Goal: Information Seeking & Learning: Find specific page/section

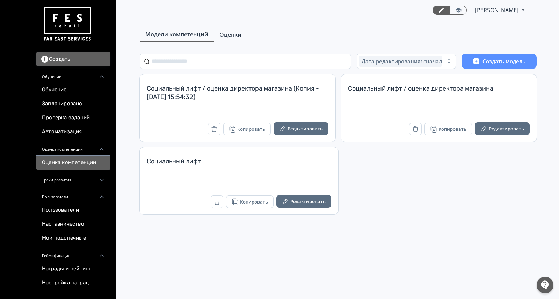
click at [231, 31] on span "Оценки" at bounding box center [230, 34] width 22 height 8
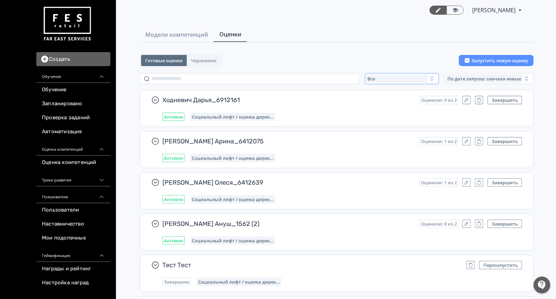
click at [383, 75] on div "Все" at bounding box center [398, 78] width 62 height 8
click at [389, 105] on span "Активные" at bounding box center [387, 107] width 26 height 7
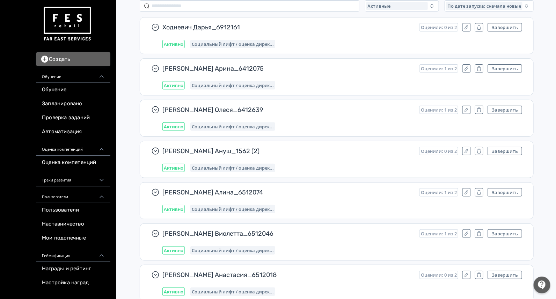
scroll to position [7430, 0]
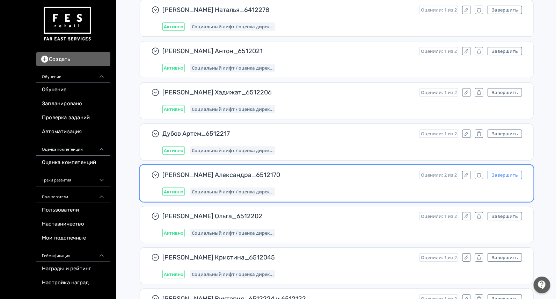
click at [500, 171] on button "Завершить" at bounding box center [505, 175] width 35 height 8
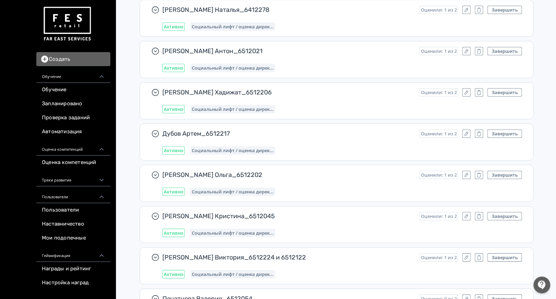
scroll to position [7677, 0]
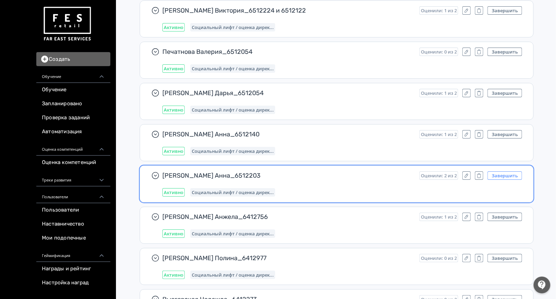
click at [496, 171] on button "Завершить" at bounding box center [505, 175] width 35 height 8
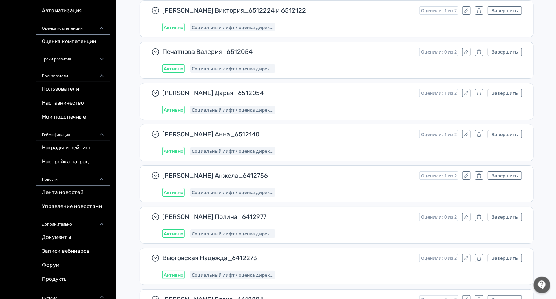
scroll to position [174, 0]
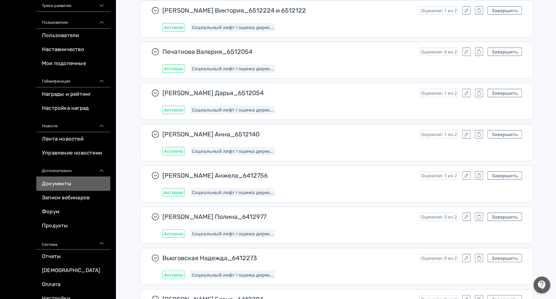
click at [70, 182] on link "Документы" at bounding box center [73, 184] width 74 height 14
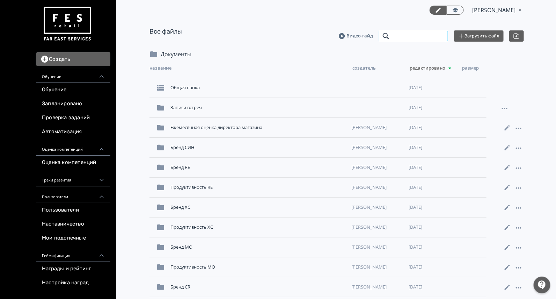
click at [409, 32] on input "search" at bounding box center [414, 35] width 70 height 11
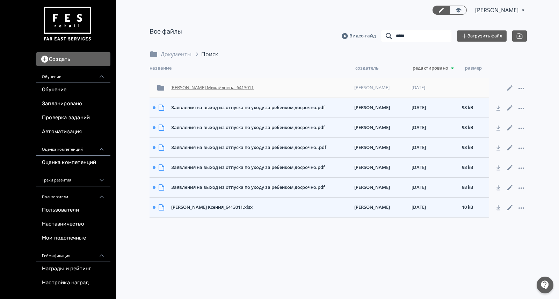
type input "*****"
click at [209, 89] on div "Гребенюк Ксения Михайловна_6413011" at bounding box center [260, 87] width 184 height 13
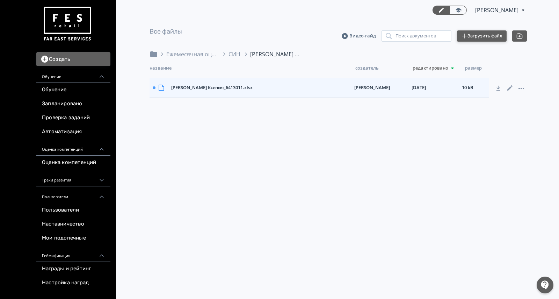
click at [474, 35] on button "Загрузить файл" at bounding box center [482, 35] width 50 height 11
click at [205, 54] on div "Ежемесячная оценка для директора магазина" at bounding box center [192, 54] width 52 height 8
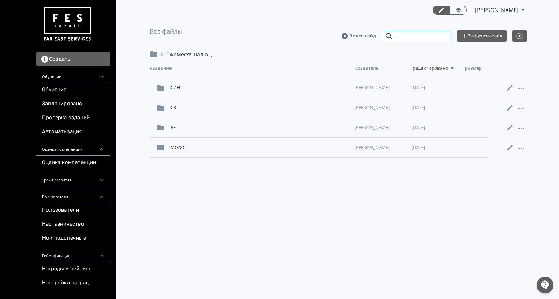
click at [404, 37] on input "search" at bounding box center [417, 35] width 70 height 11
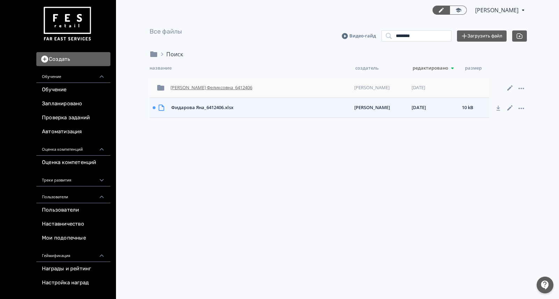
click at [227, 88] on div "Фидарова Яна Феликсовна_6412406" at bounding box center [260, 87] width 184 height 13
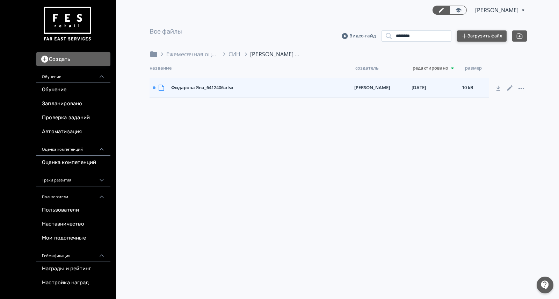
click at [478, 38] on button "Загрузить файл" at bounding box center [482, 35] width 50 height 11
click at [195, 51] on div "Ежемесячная оценка для директора магазина" at bounding box center [192, 54] width 52 height 8
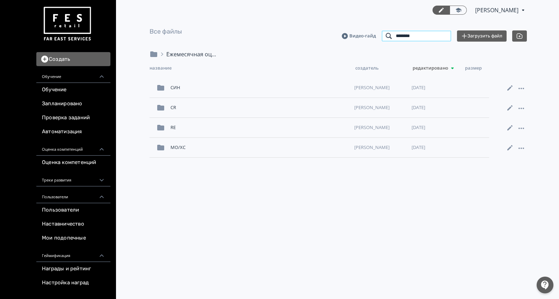
drag, startPoint x: 417, startPoint y: 35, endPoint x: 376, endPoint y: 35, distance: 40.9
click at [376, 35] on div "Видео-гайд ******** Поиск документов Загрузить файл" at bounding box center [434, 35] width 185 height 11
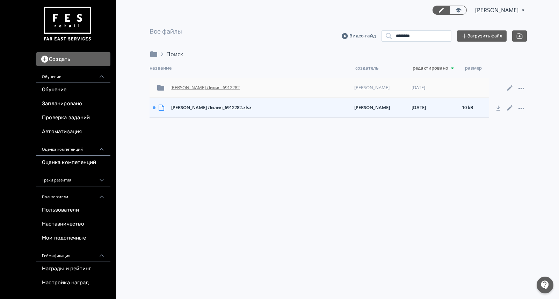
click at [191, 89] on div "Василенко Лилия_6912282" at bounding box center [260, 87] width 184 height 13
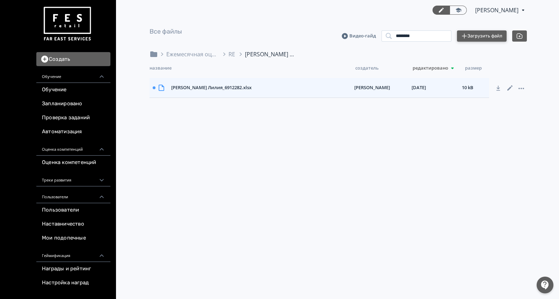
click at [480, 34] on button "Загрузить файл" at bounding box center [482, 35] width 50 height 11
click at [185, 55] on div "Ежемесячная оценка для директора магазина" at bounding box center [192, 54] width 52 height 8
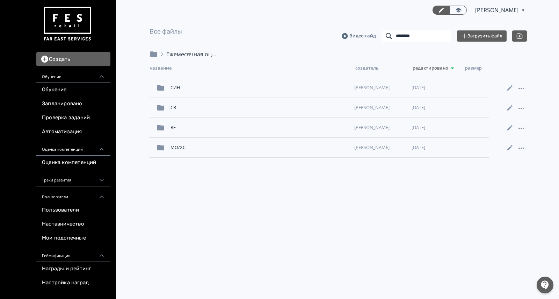
drag, startPoint x: 425, startPoint y: 36, endPoint x: 388, endPoint y: 33, distance: 37.5
click at [388, 33] on input "********" at bounding box center [417, 35] width 70 height 11
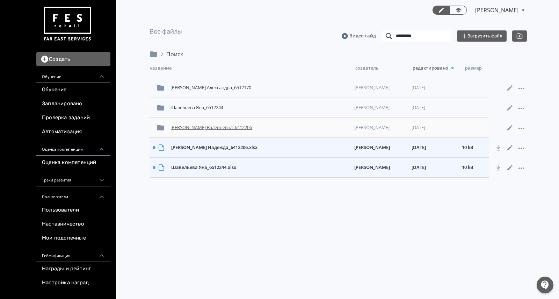
type input "*********"
click at [209, 124] on div "Савельева Надежда Валерьевна_6412206" at bounding box center [260, 127] width 184 height 13
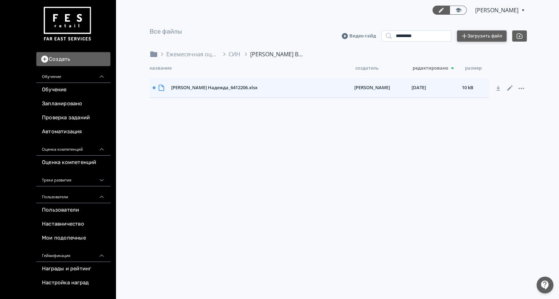
click at [477, 35] on button "Загрузить файл" at bounding box center [482, 35] width 50 height 11
click at [509, 106] on icon at bounding box center [510, 108] width 8 height 8
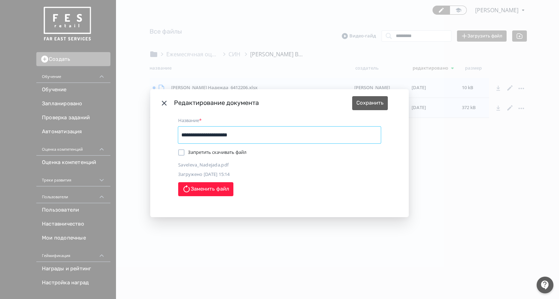
click at [228, 134] on input "**********" at bounding box center [279, 134] width 203 height 17
type input "**********"
click at [375, 106] on button "Сохранить" at bounding box center [370, 103] width 36 height 14
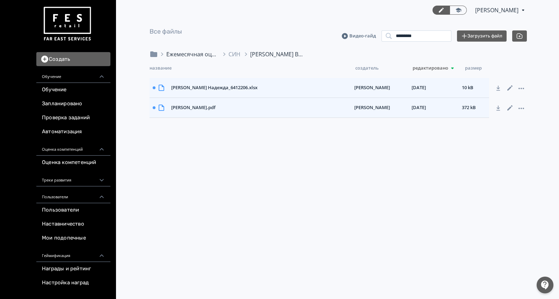
click at [197, 53] on div "Ежемесячная оценка для директора магазина" at bounding box center [192, 54] width 52 height 8
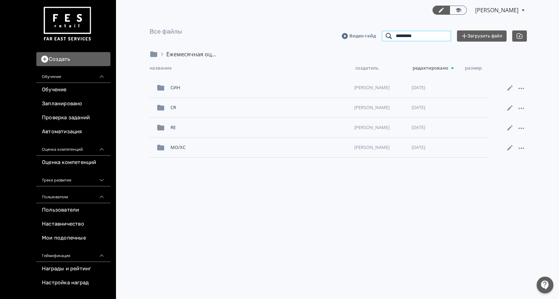
drag, startPoint x: 425, startPoint y: 39, endPoint x: 377, endPoint y: 35, distance: 48.0
click at [377, 35] on div "Видео-гайд ********* Поиск документов Загрузить файл" at bounding box center [434, 35] width 185 height 11
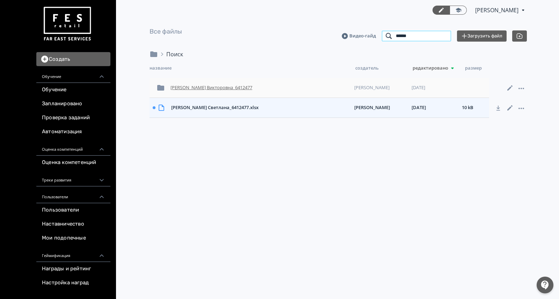
type input "******"
click at [239, 85] on div "Христофорова Светлана Викторовна_6412477" at bounding box center [260, 87] width 184 height 13
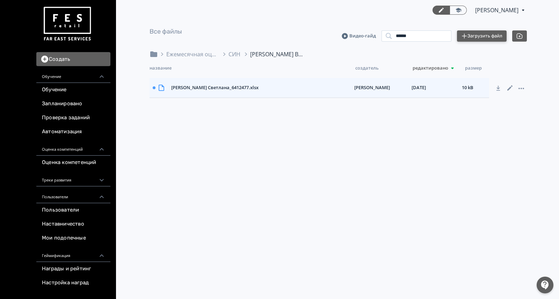
click at [483, 38] on button "Загрузить файл" at bounding box center [482, 35] width 50 height 11
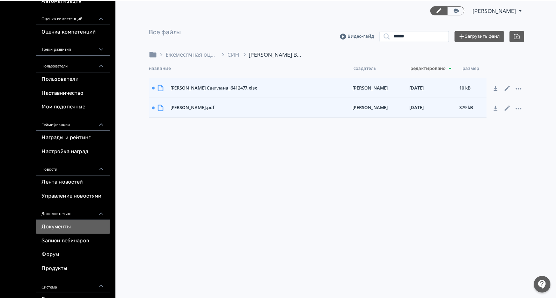
scroll to position [198, 0]
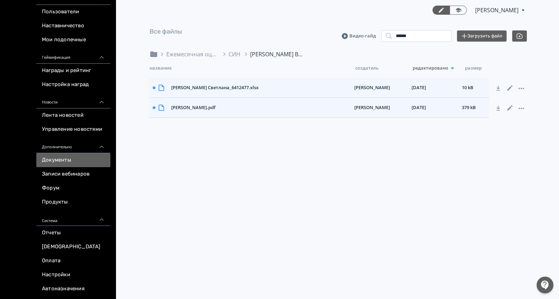
click at [58, 158] on link "Документы" at bounding box center [73, 160] width 74 height 14
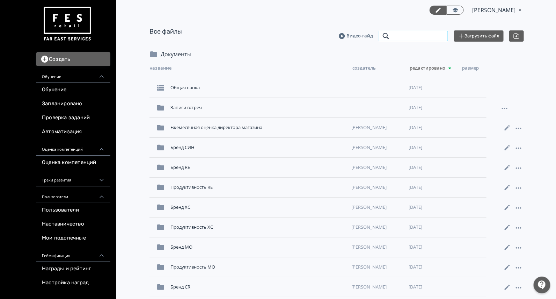
click at [424, 33] on input "search" at bounding box center [414, 35] width 70 height 11
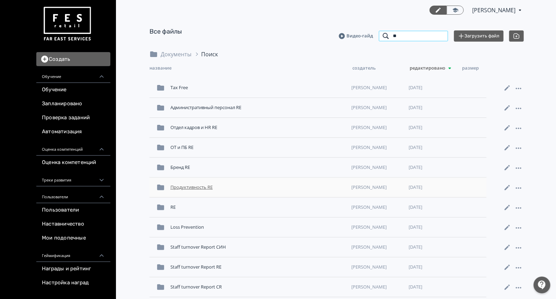
type input "**"
click at [186, 186] on div "Продуктивность RE" at bounding box center [258, 187] width 181 height 13
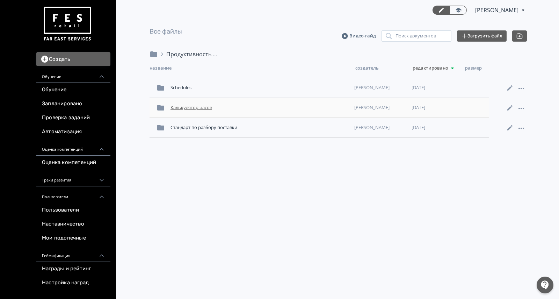
click at [195, 104] on div "Калькулятор часов" at bounding box center [260, 107] width 184 height 13
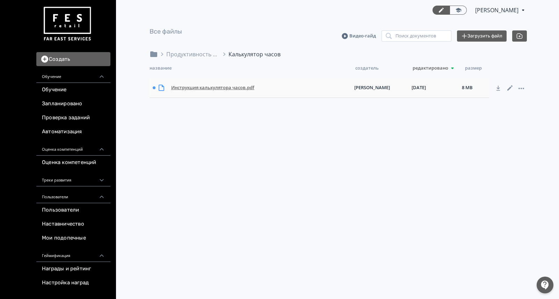
click at [217, 87] on div "Инструкция калькулятора часов.pdf" at bounding box center [259, 87] width 183 height 13
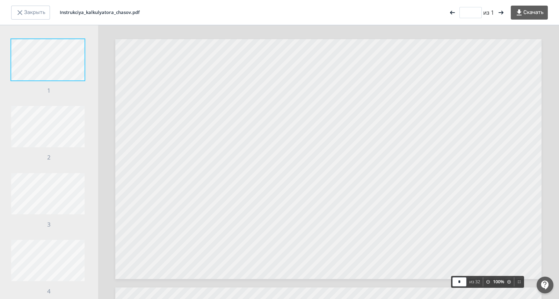
type input "*"
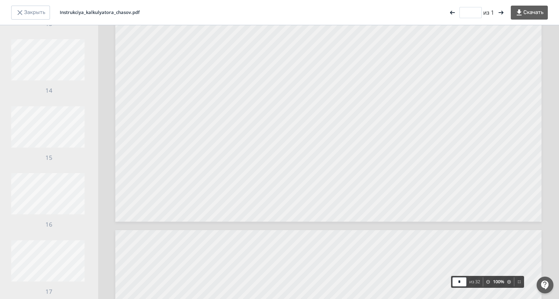
scroll to position [874, 0]
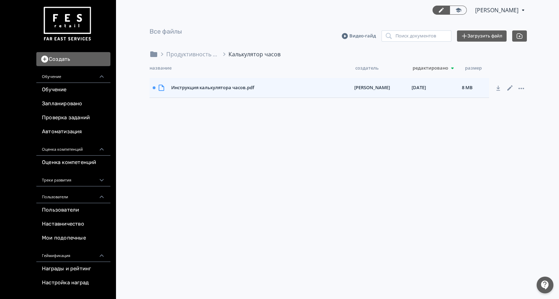
click at [201, 59] on div "Продуктивность RE Калькулятор часов" at bounding box center [338, 57] width 377 height 14
click at [198, 55] on div "Продуктивность RE" at bounding box center [192, 54] width 52 height 8
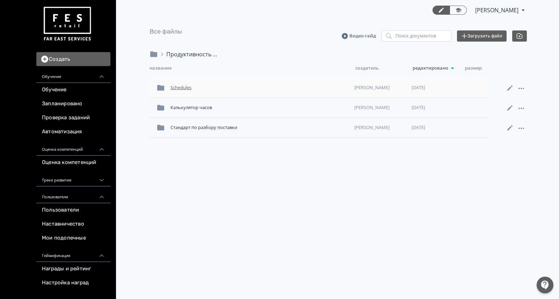
click at [192, 88] on div "Schedules" at bounding box center [260, 87] width 184 height 13
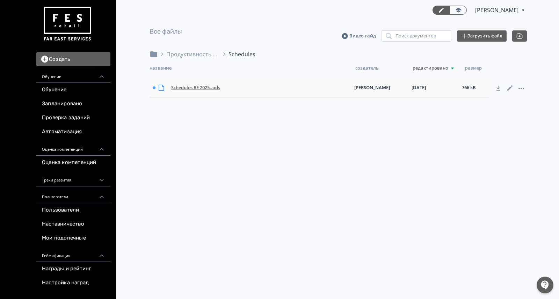
click at [202, 83] on div "Schedules RE 2025..ods" at bounding box center [259, 87] width 183 height 13
click at [197, 51] on div "Продуктивность RE" at bounding box center [192, 54] width 52 height 8
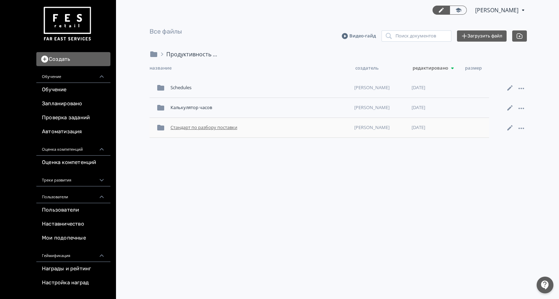
click at [206, 125] on div "Стандарт по разбору поставки" at bounding box center [260, 127] width 184 height 13
click at [210, 103] on div "Калькулятор часов" at bounding box center [260, 107] width 184 height 13
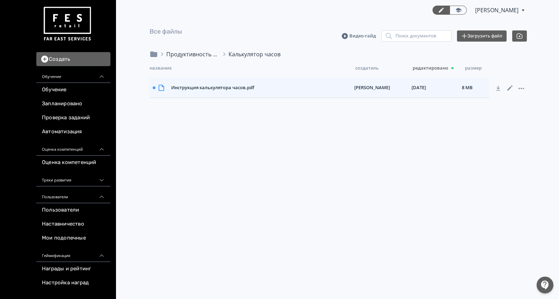
click at [179, 54] on div "Продуктивность RE" at bounding box center [192, 54] width 52 height 8
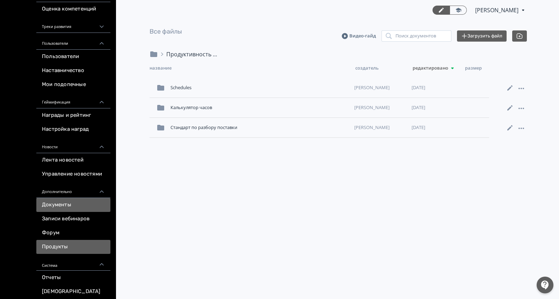
scroll to position [198, 0]
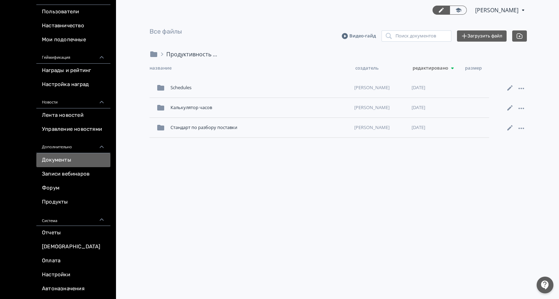
click at [56, 159] on link "Документы" at bounding box center [73, 160] width 74 height 14
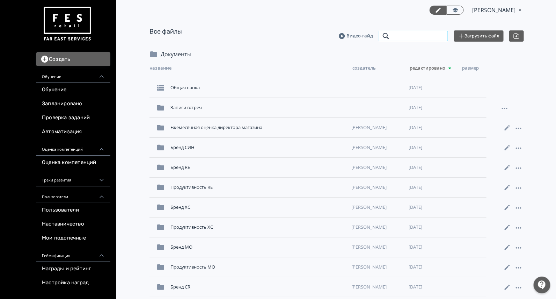
click at [412, 32] on input "search" at bounding box center [414, 35] width 70 height 11
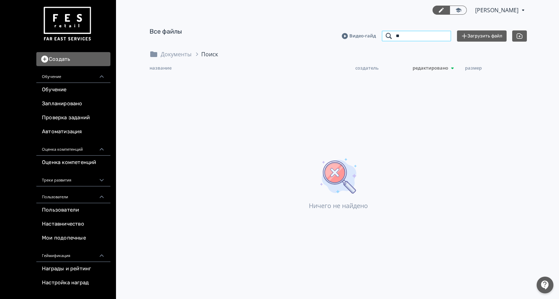
type input "*"
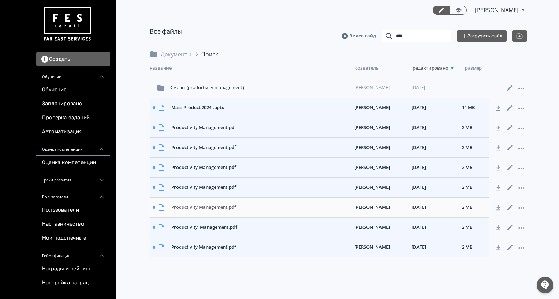
type input "****"
click at [202, 207] on div "Productivity Management.pdf" at bounding box center [259, 207] width 183 height 13
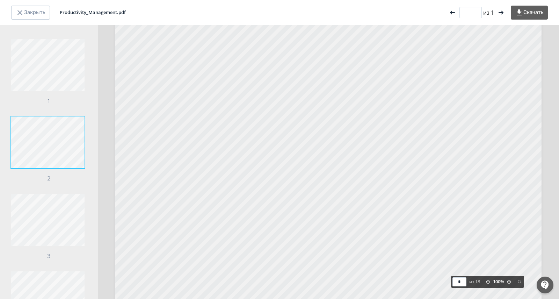
scroll to position [743, 0]
type input "*"
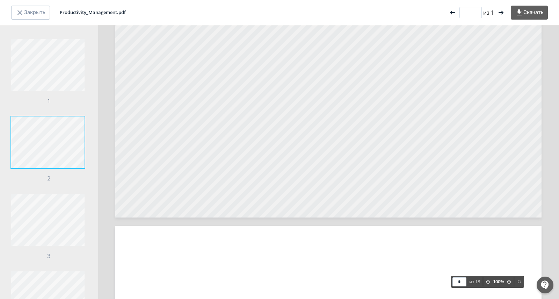
scroll to position [65, 0]
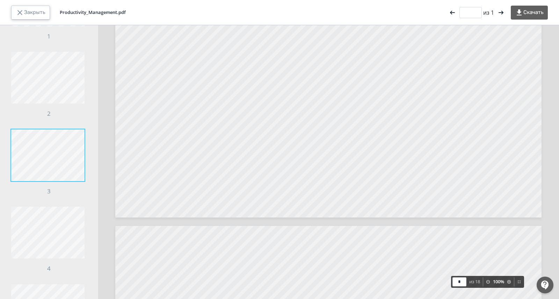
click at [29, 12] on button "Закрыть" at bounding box center [30, 13] width 39 height 14
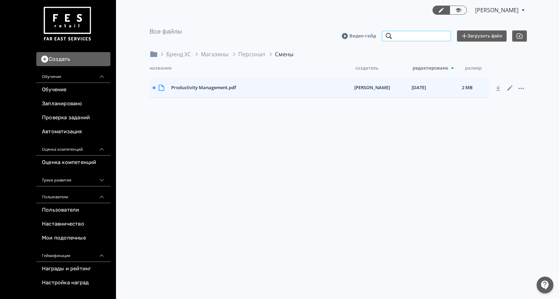
click at [424, 32] on input "search" at bounding box center [417, 35] width 70 height 11
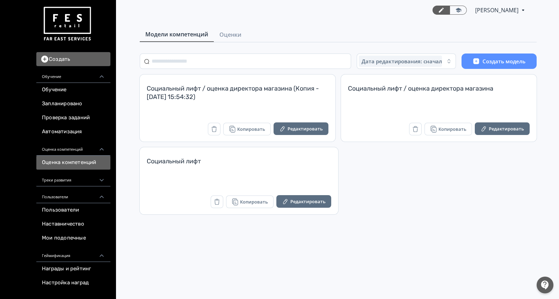
click at [230, 31] on span "Оценки" at bounding box center [230, 34] width 22 height 8
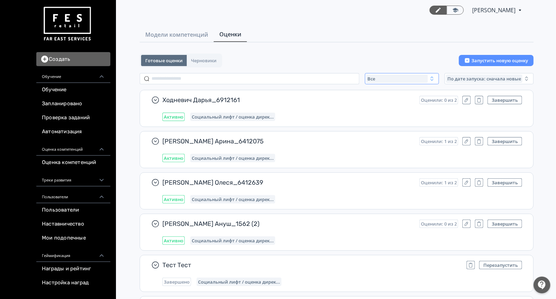
click at [387, 76] on div "Все" at bounding box center [398, 78] width 62 height 8
click at [393, 104] on span "Активные" at bounding box center [387, 107] width 26 height 7
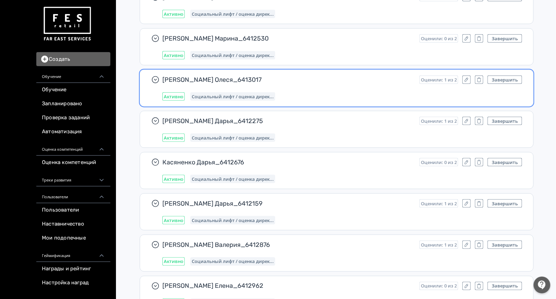
scroll to position [3813, 0]
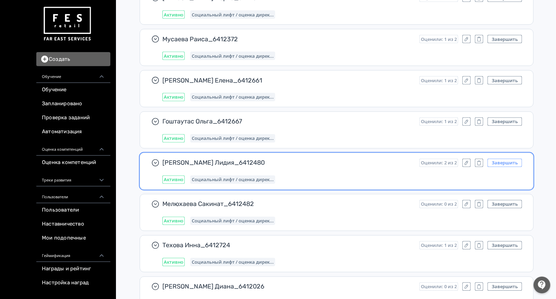
click at [509, 159] on button "Завершить" at bounding box center [505, 163] width 35 height 8
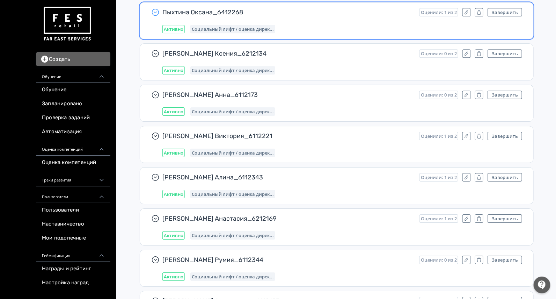
scroll to position [3071, 0]
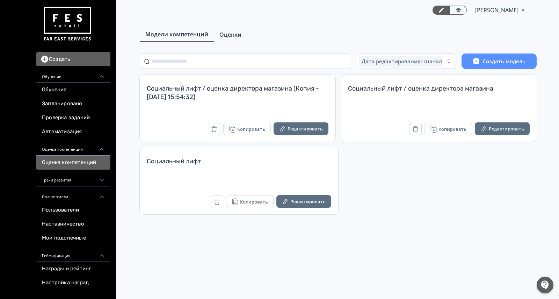
click at [227, 34] on span "Оценки" at bounding box center [230, 34] width 22 height 8
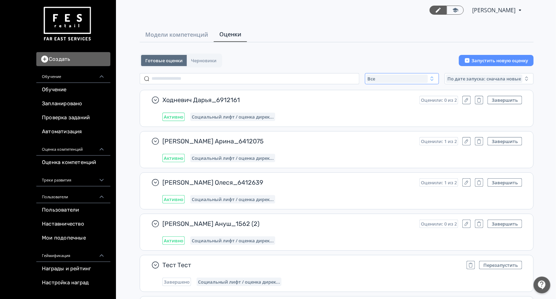
click at [386, 77] on div "Все" at bounding box center [398, 78] width 62 height 8
click at [390, 102] on button "Активные" at bounding box center [435, 107] width 122 height 13
click at [417, 75] on div "Активные" at bounding box center [398, 78] width 62 height 8
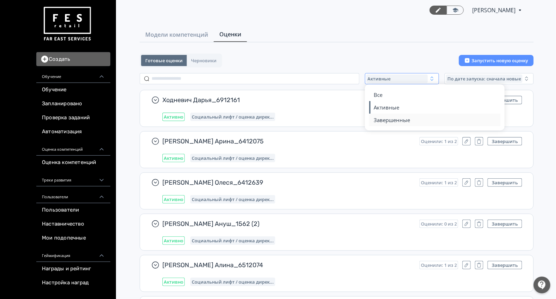
click at [394, 119] on span "Завершенные" at bounding box center [392, 119] width 36 height 7
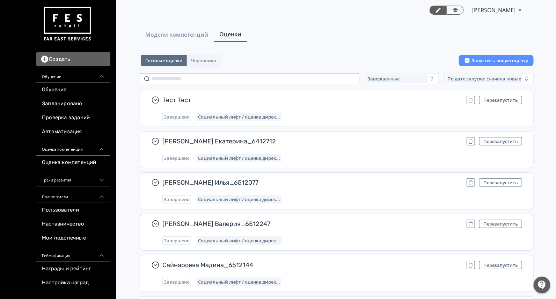
click at [224, 79] on input "text" at bounding box center [250, 78] width 220 height 11
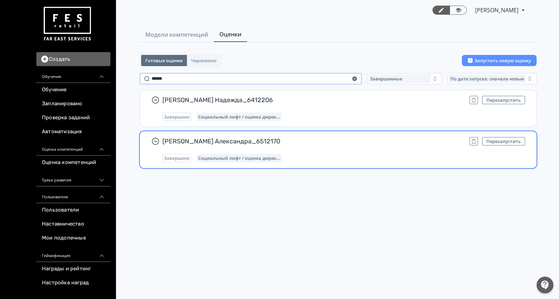
type input "******"
click at [339, 142] on span "Савельева Александра_6512170" at bounding box center [313, 141] width 302 height 8
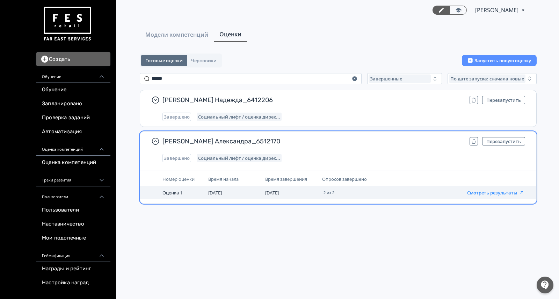
click at [486, 192] on button "Смотреть результаты" at bounding box center [495, 193] width 57 height 6
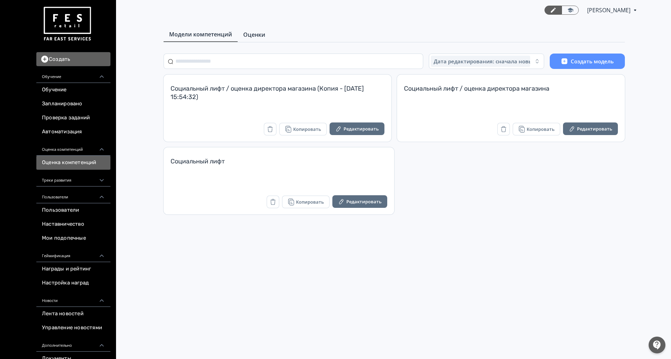
click at [250, 41] on link "Оценки" at bounding box center [254, 35] width 33 height 14
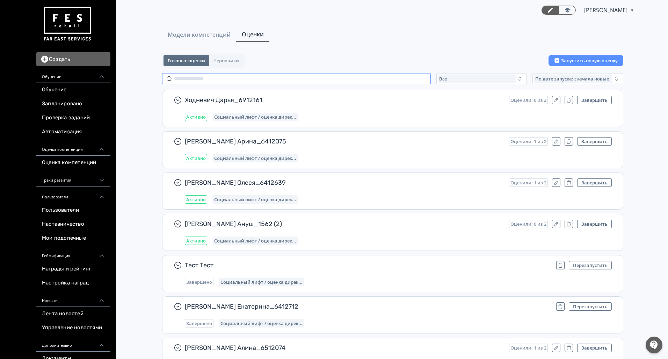
click at [226, 75] on input "text" at bounding box center [296, 78] width 269 height 11
paste input "*********"
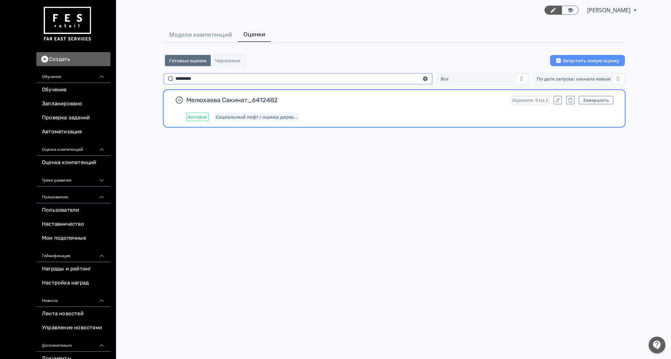
type input "*********"
click at [354, 107] on div "Мелюхаева Сакинат_6412482 Оценили: 0 из 2 Завершить Активно Социальный лифт / о…" at bounding box center [399, 108] width 427 height 25
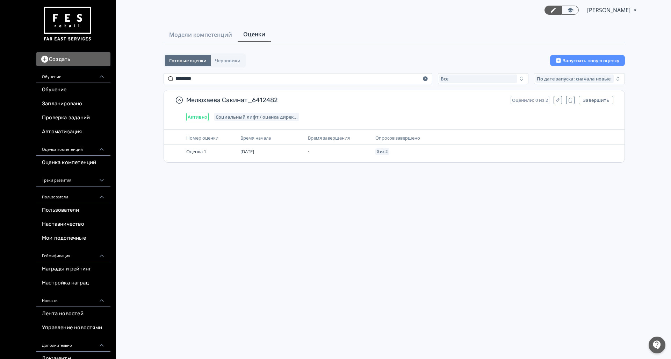
click at [71, 26] on img at bounding box center [67, 23] width 50 height 39
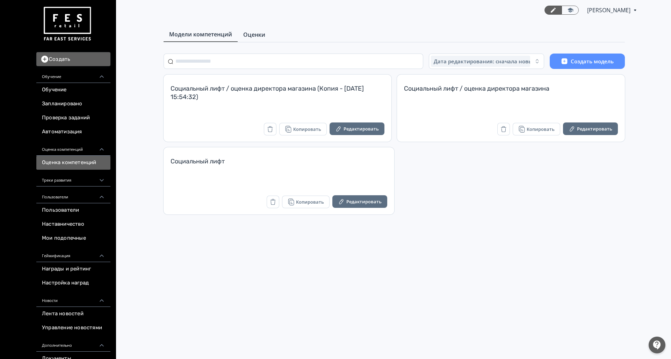
click at [244, 38] on span "Оценки" at bounding box center [254, 34] width 22 height 8
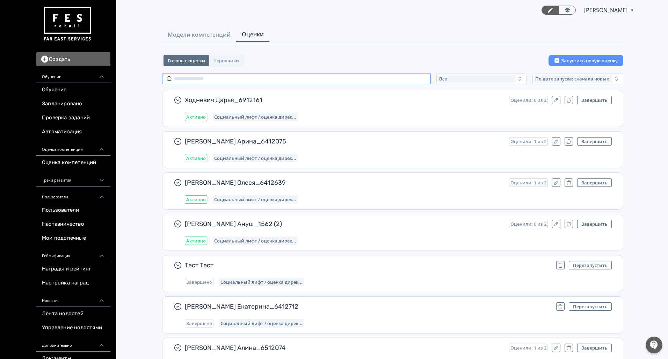
click at [228, 74] on input "text" at bounding box center [296, 78] width 269 height 11
paste input "*"
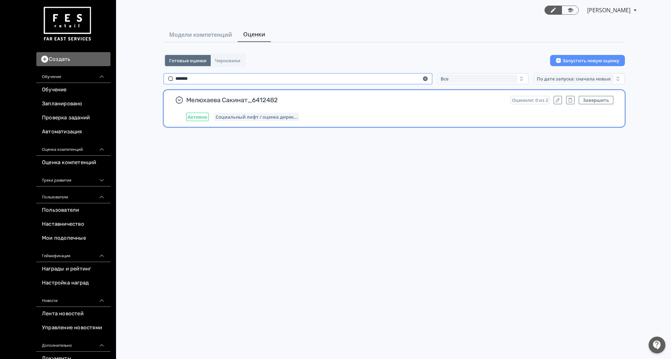
type input "*******"
click at [387, 112] on div "Мелюхаева Сакинат_6412482 Оценили: 0 из 2 Завершить Активно Социальный лифт / о…" at bounding box center [399, 108] width 427 height 25
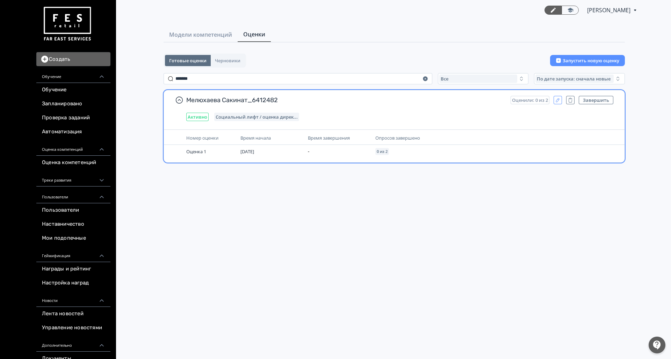
click at [558, 101] on icon "button" at bounding box center [558, 100] width 6 height 6
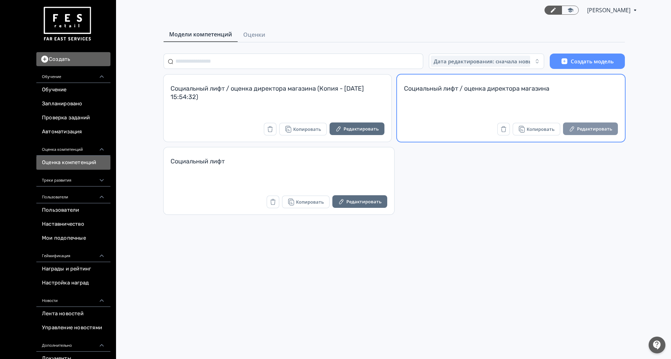
click at [602, 131] on button "Редактировать" at bounding box center [590, 128] width 55 height 13
